Goal: Task Accomplishment & Management: Complete application form

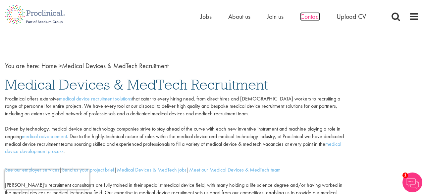
click at [303, 17] on span "Contact" at bounding box center [310, 16] width 20 height 9
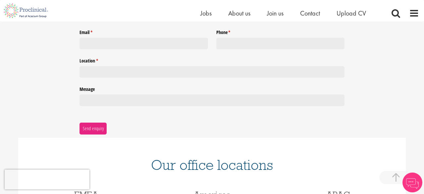
scroll to position [299, 0]
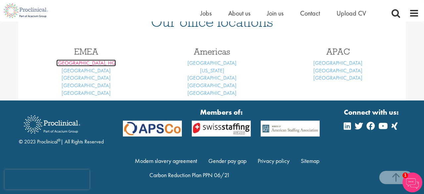
click at [74, 62] on link "London, HQ" at bounding box center [86, 63] width 60 height 7
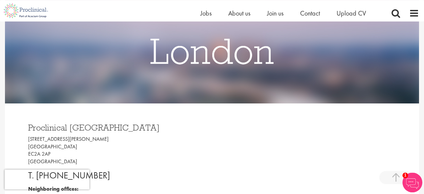
scroll to position [89, 0]
click at [342, 12] on span "Upload CV" at bounding box center [350, 13] width 29 height 9
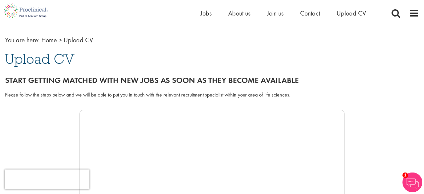
scroll to position [12, 0]
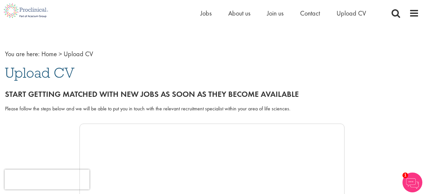
click at [138, 115] on div "Please follow the steps below and we will be able to put you in touch with the …" at bounding box center [212, 113] width 424 height 22
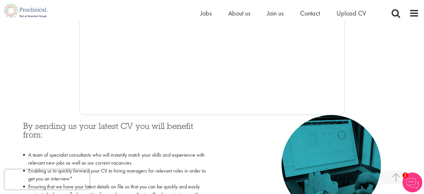
scroll to position [219, 0]
